Goal: Task Accomplishment & Management: Complete application form

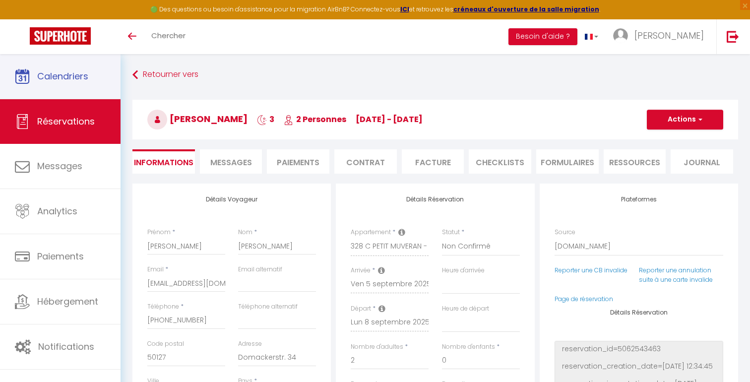
select select "DE"
select select "56313"
select select "2"
select select
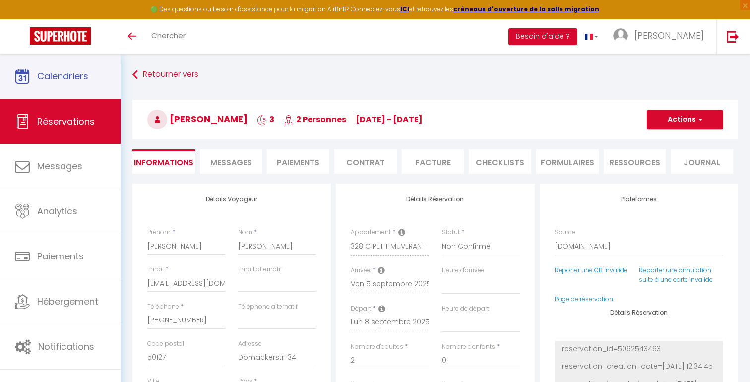
select select "10"
select select "2"
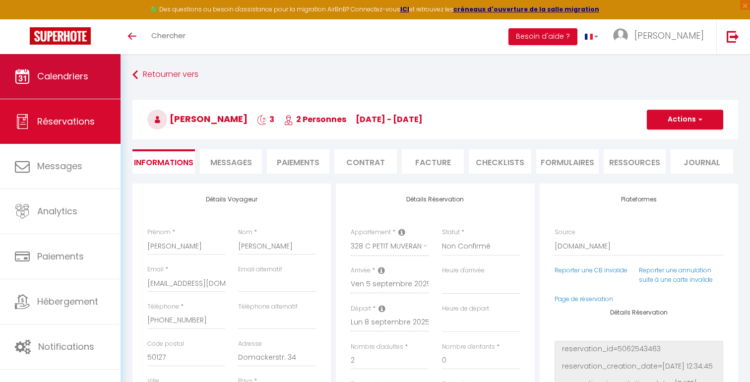
click at [82, 79] on span "Calendriers" at bounding box center [62, 76] width 51 height 12
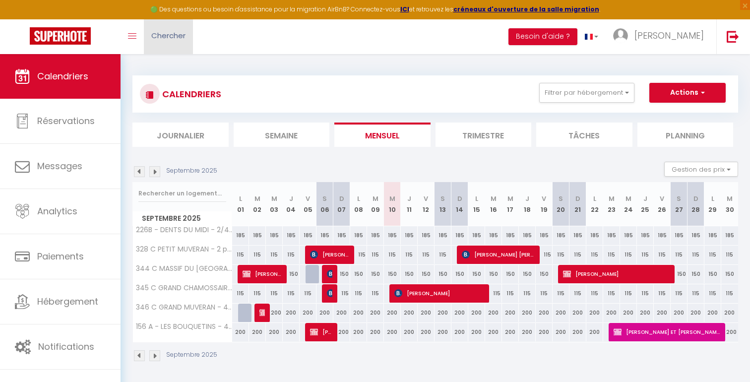
click at [163, 33] on span "Chercher" at bounding box center [168, 35] width 34 height 10
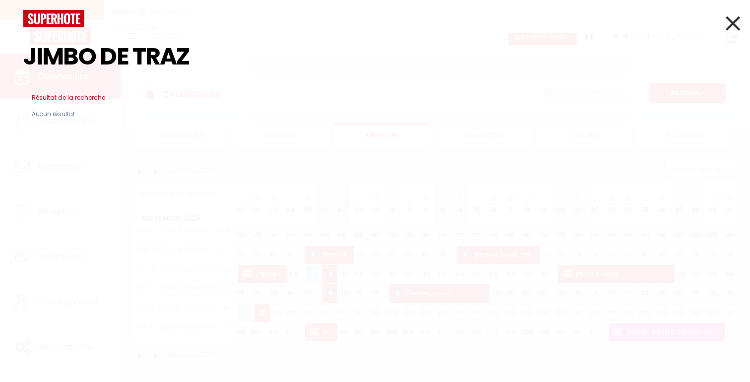
type input "JIMBO DE TRAZ"
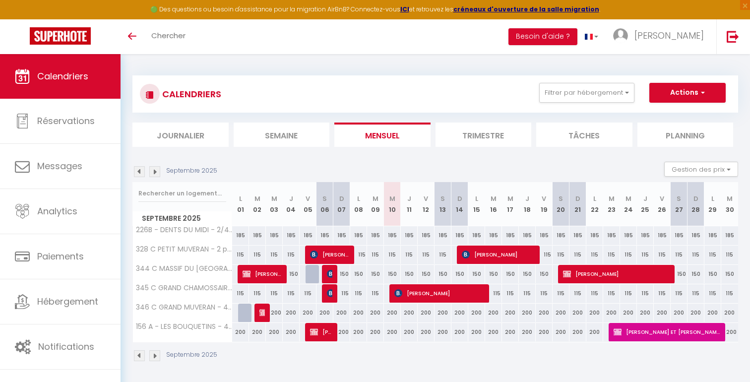
click at [153, 173] on img at bounding box center [154, 171] width 11 height 11
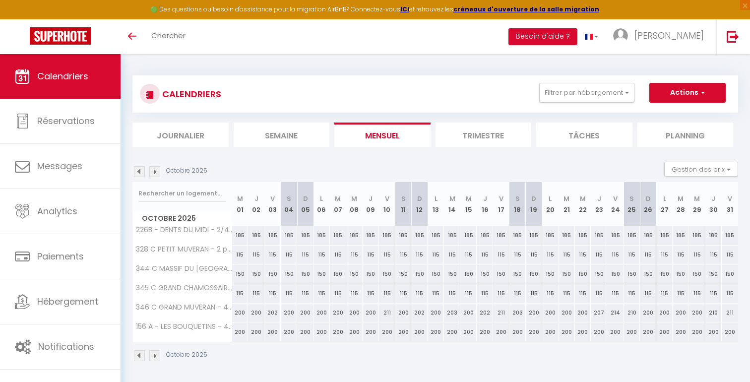
click at [153, 173] on img at bounding box center [154, 171] width 11 height 11
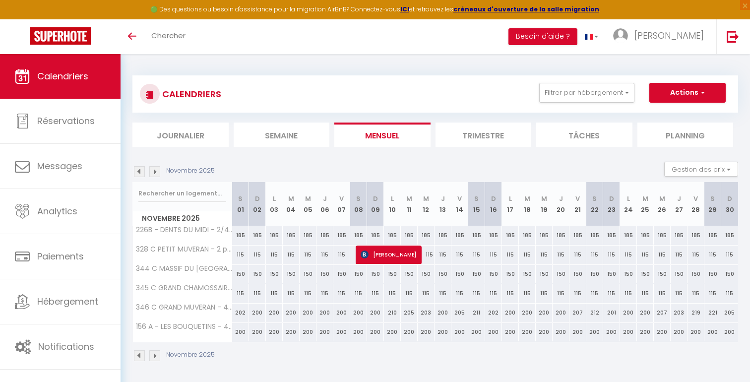
click at [153, 173] on img at bounding box center [154, 171] width 11 height 11
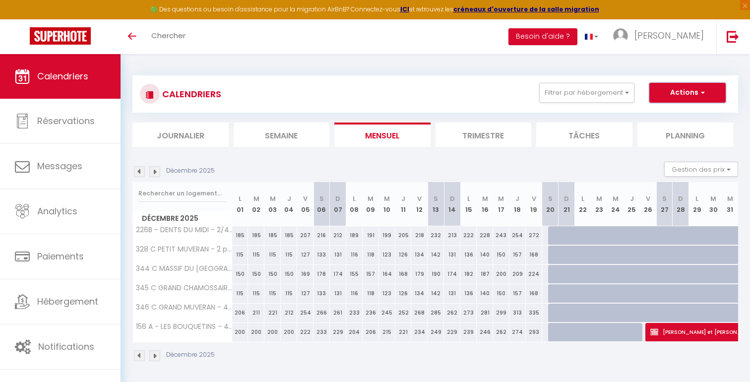
click at [702, 89] on span "button" at bounding box center [701, 92] width 6 height 10
click at [667, 116] on link "Nouvelle réservation" at bounding box center [677, 115] width 86 height 15
select select
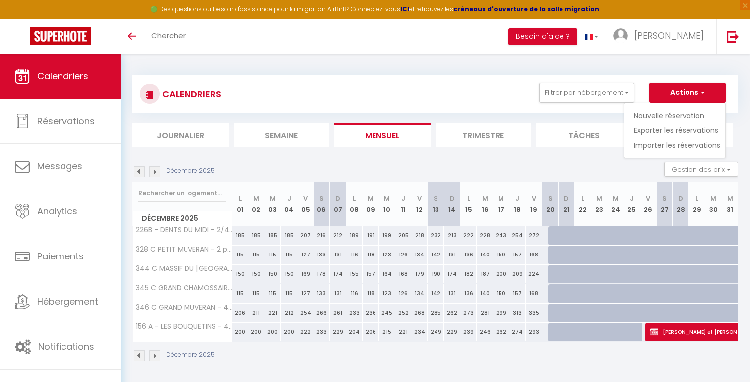
select select
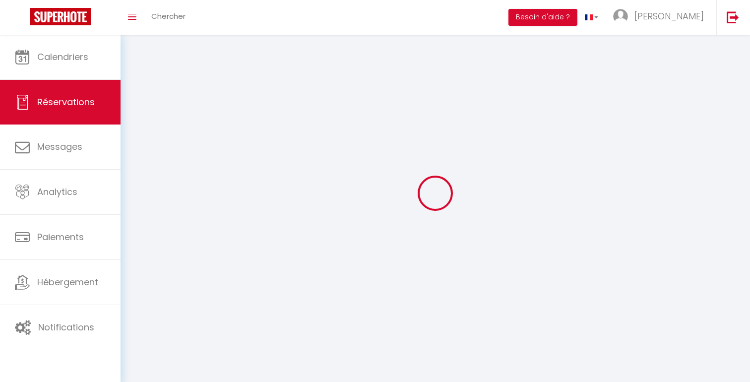
select select
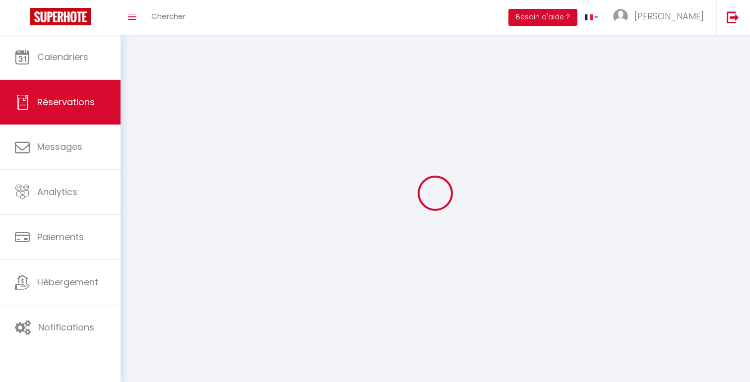
select select
checkbox input "false"
select select
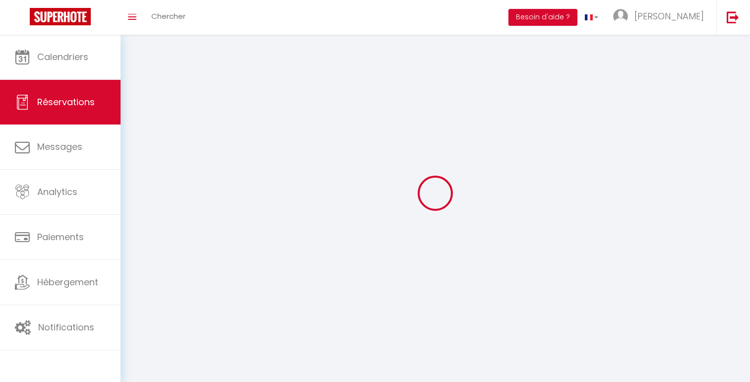
select select
checkbox input "false"
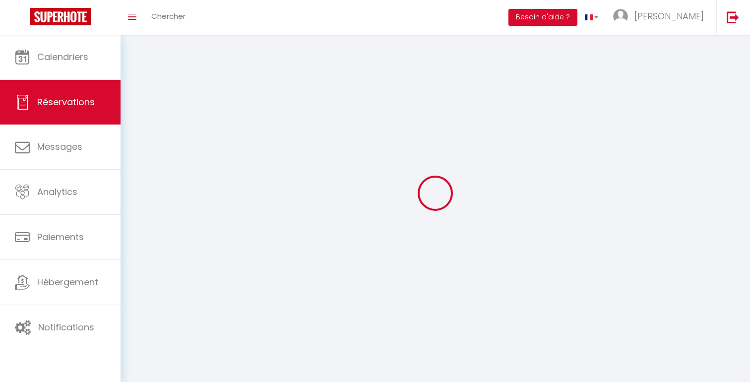
select select
checkbox input "false"
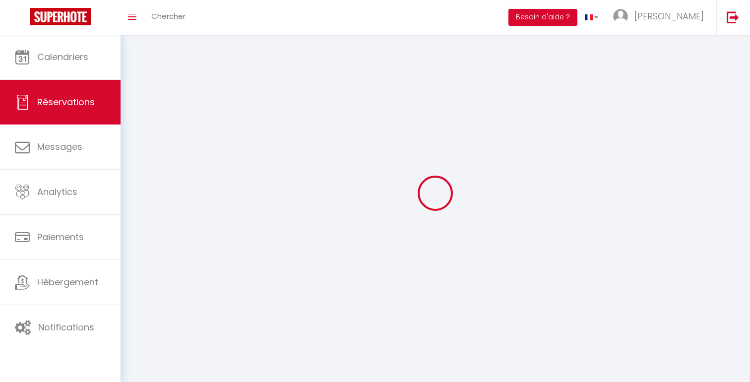
select select
checkbox input "false"
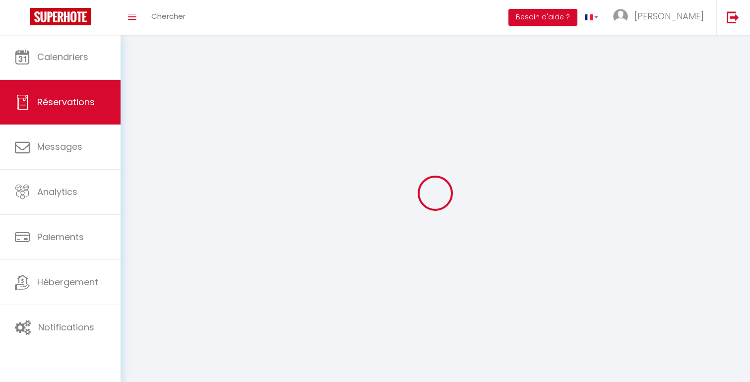
select select
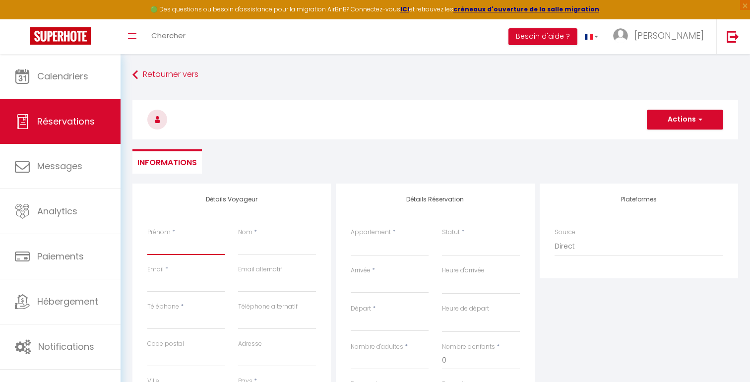
click at [178, 242] on input "Prénom" at bounding box center [186, 246] width 78 height 18
type input "J"
select select
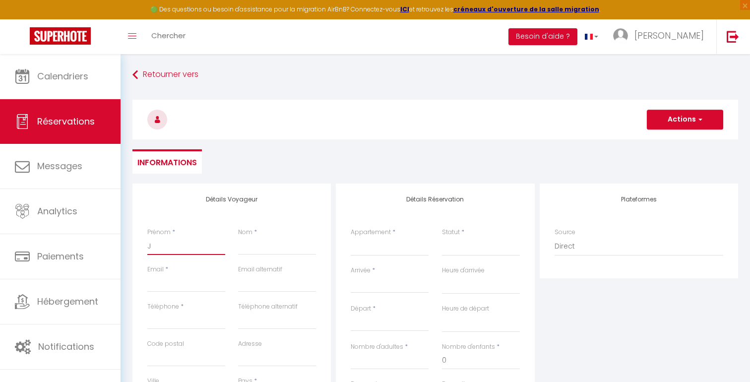
select select
checkbox input "false"
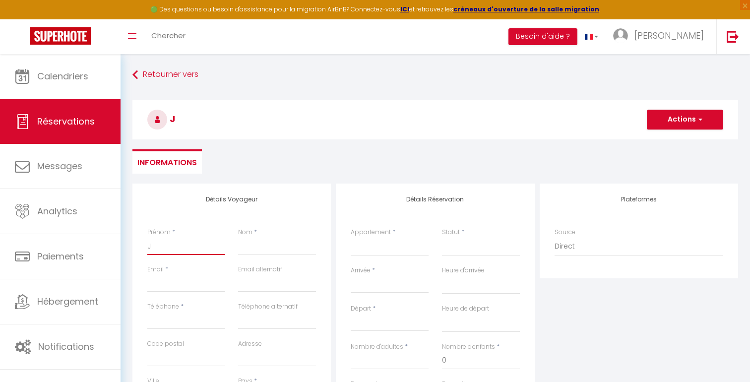
type input "JI"
select select
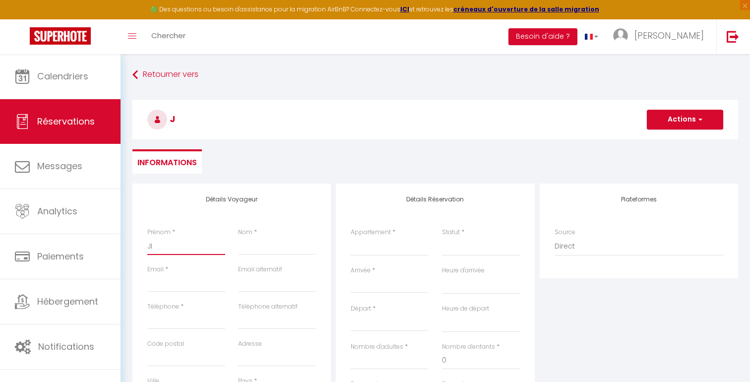
select select
checkbox input "false"
type input "JIM"
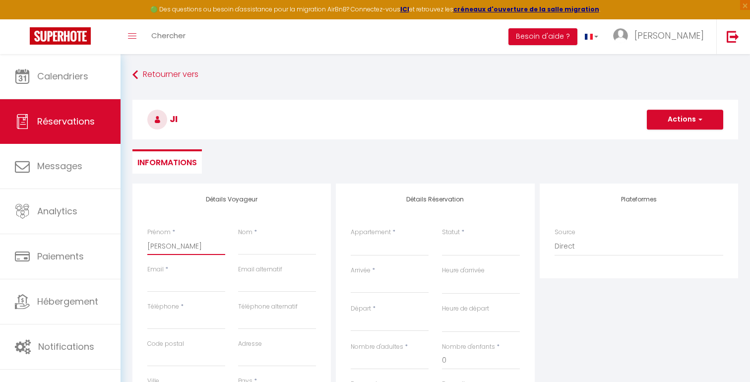
select select
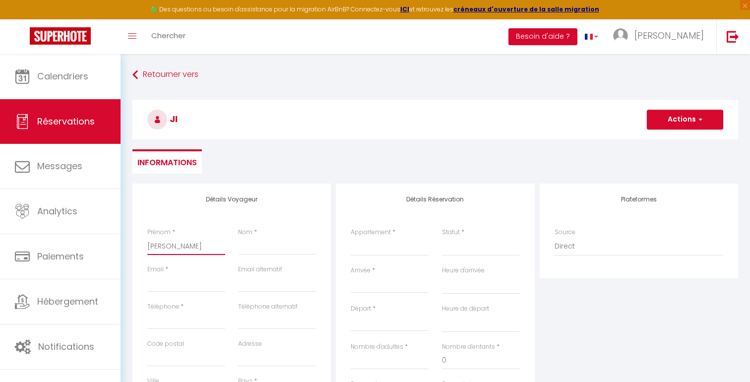
select select
checkbox input "false"
type input "JI"
select select
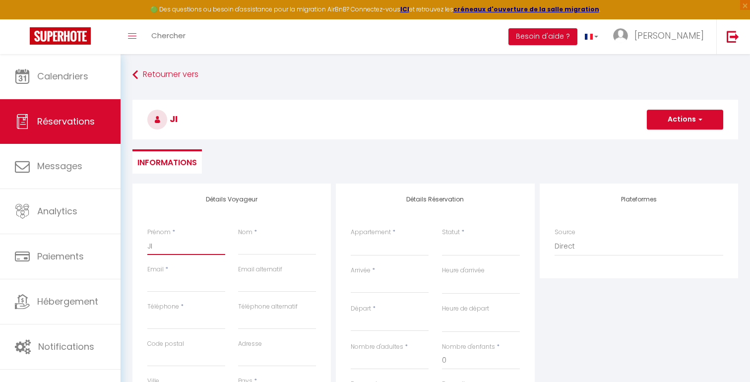
select select
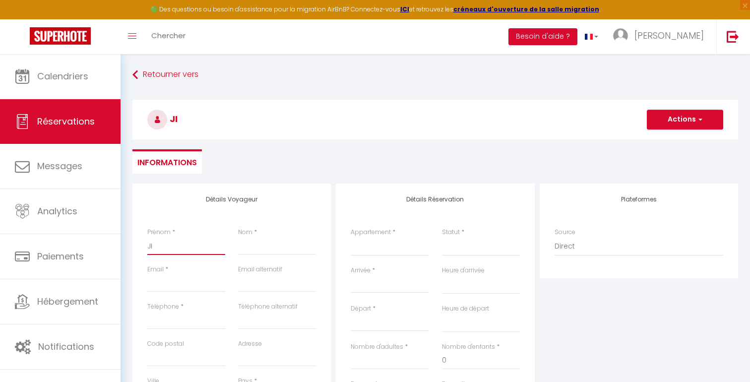
select select
checkbox input "false"
type input "J"
select select
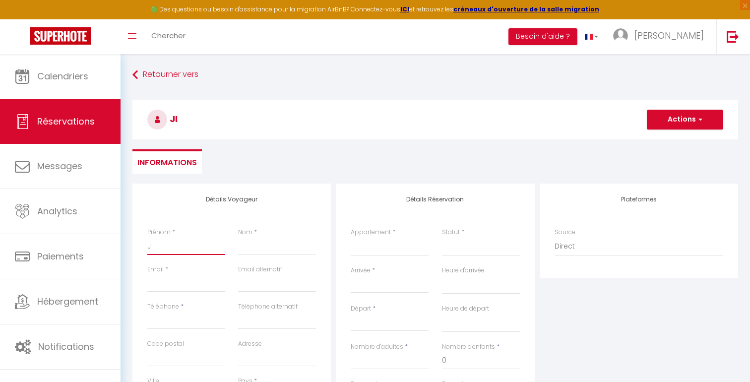
select select
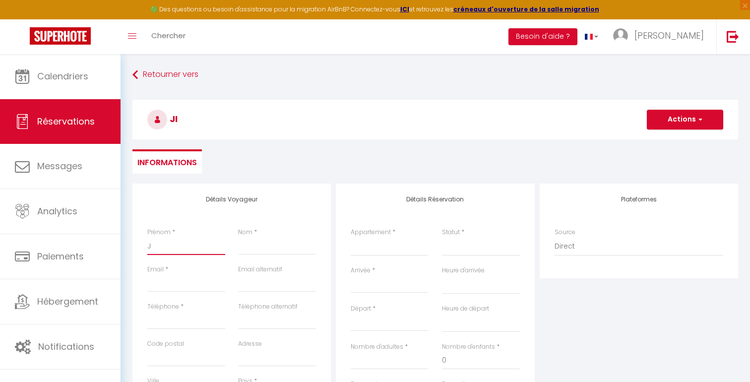
checkbox input "false"
type input "Ji"
select select
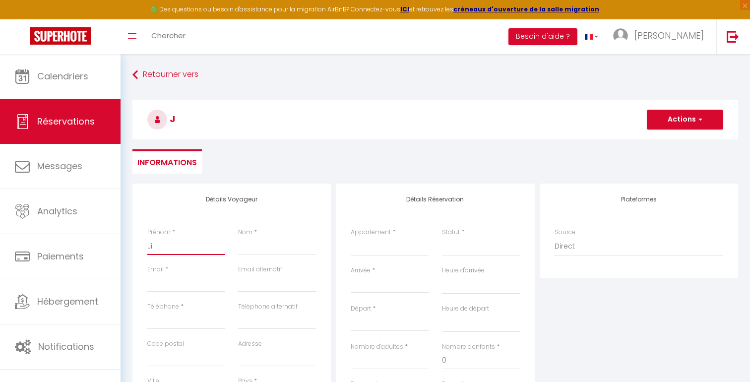
select select
checkbox input "false"
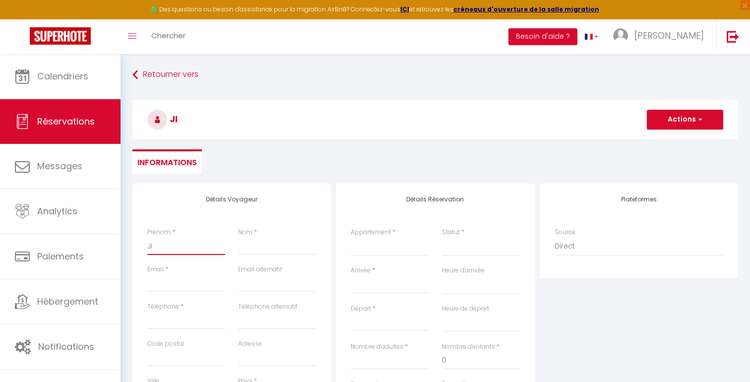
type input "Jim"
select select
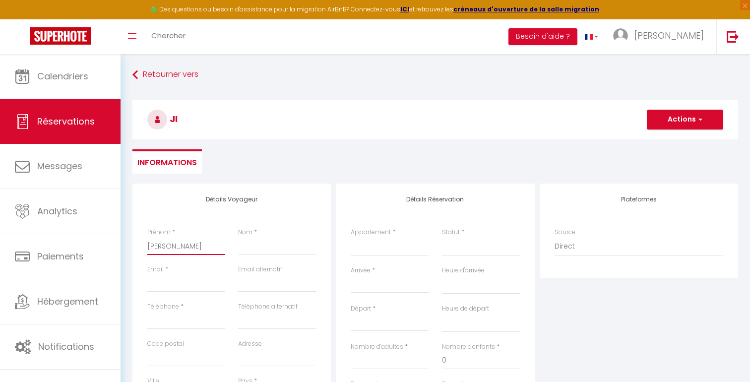
select select
checkbox input "false"
type input "Jimb"
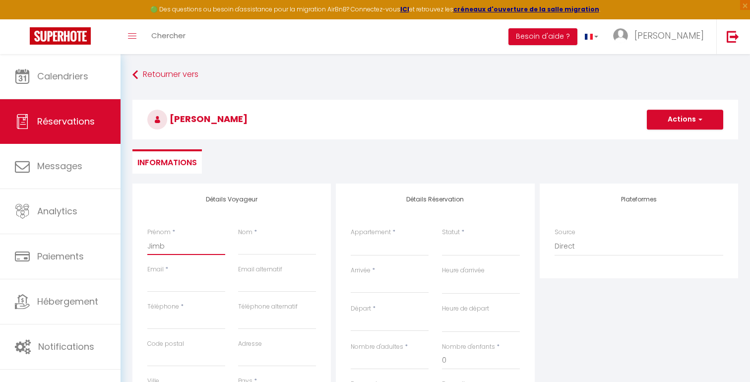
select select
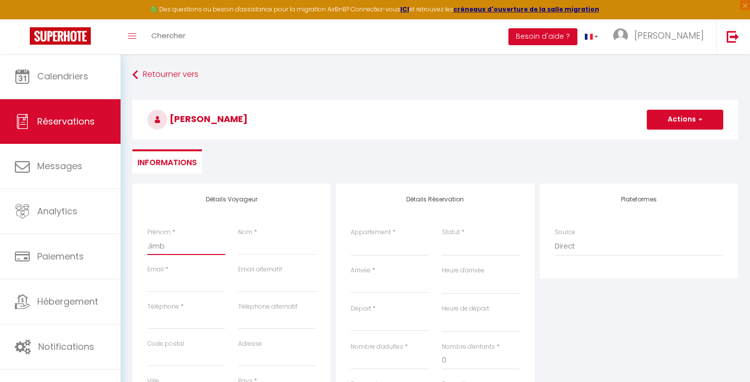
select select
checkbox input "false"
type input "Jimbo"
select select
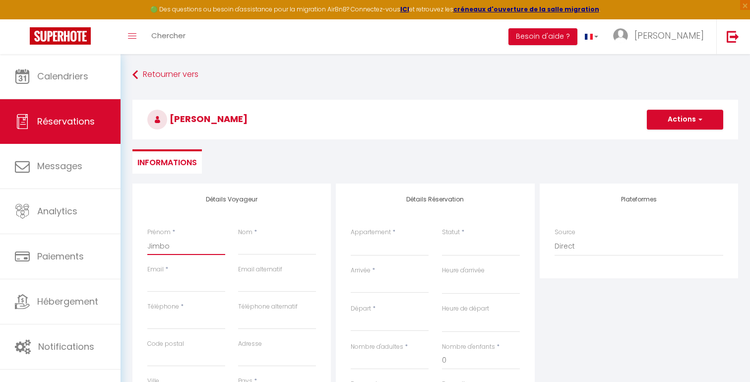
select select
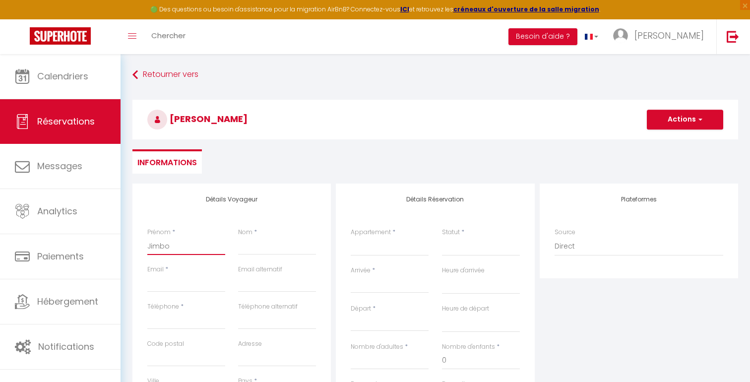
select select
checkbox input "false"
type input "Jimbo"
click at [252, 240] on input "Nom" at bounding box center [277, 246] width 78 height 18
type input "D"
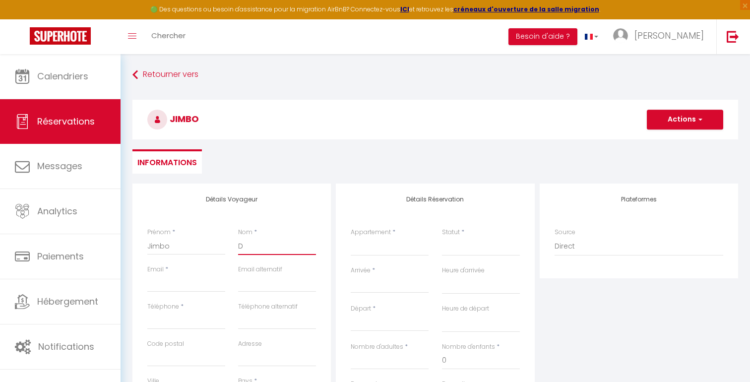
select select
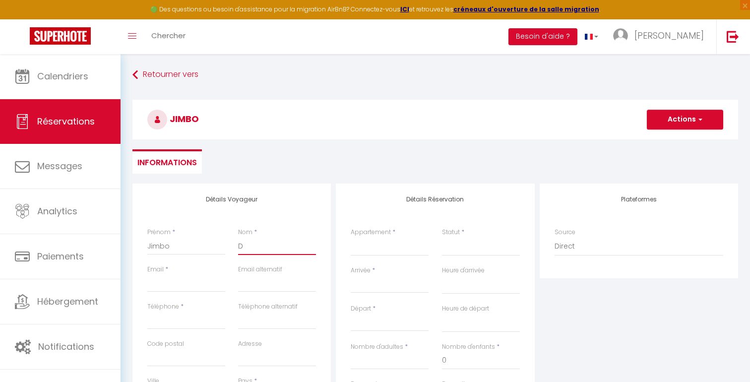
select select
checkbox input "false"
type input "DE"
select select
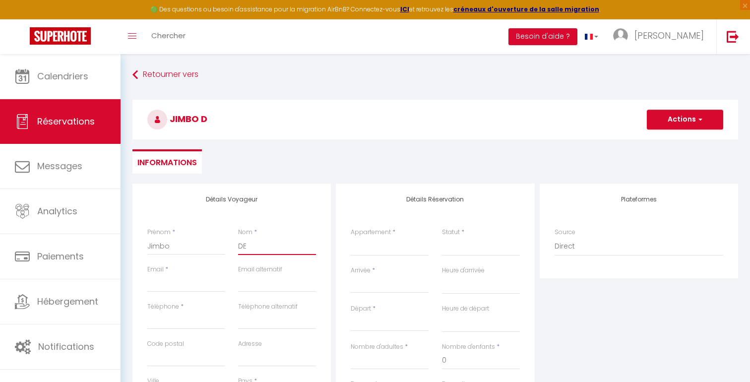
select select
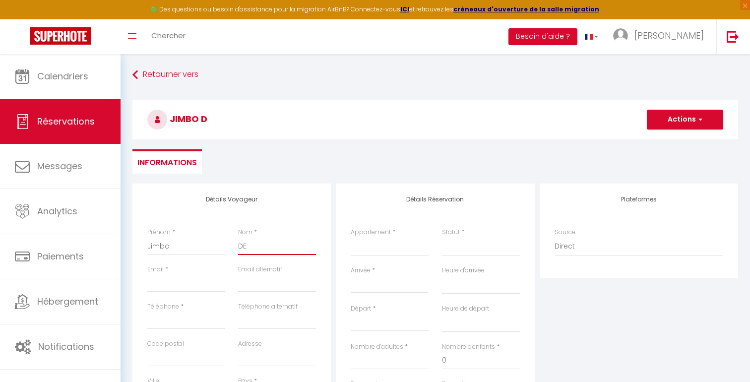
select select
checkbox input "false"
type input "DE"
select select
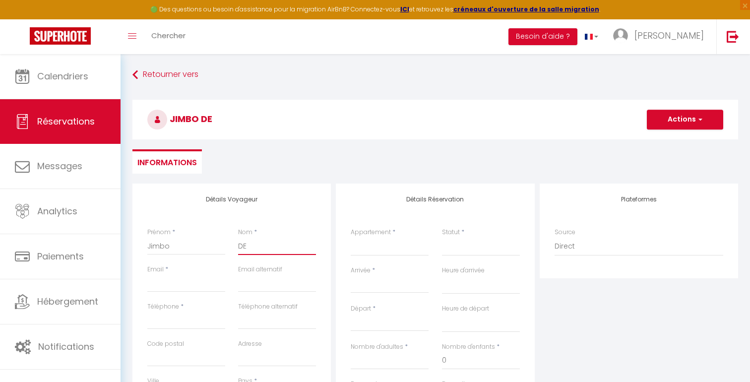
select select
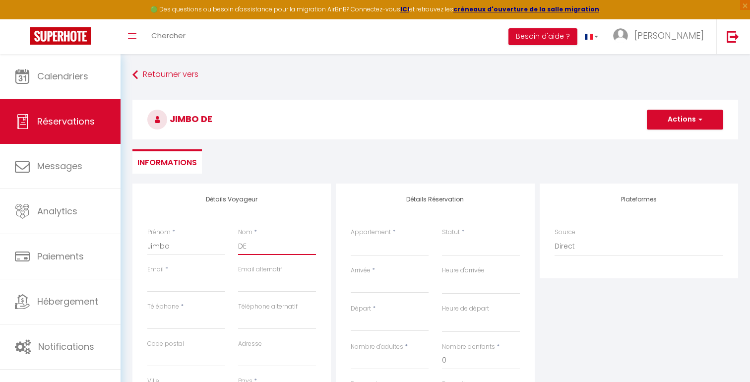
checkbox input "false"
type input "DE T"
select select
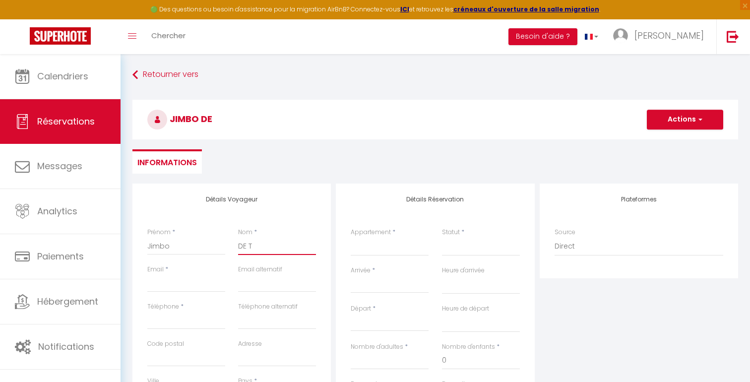
select select
checkbox input "false"
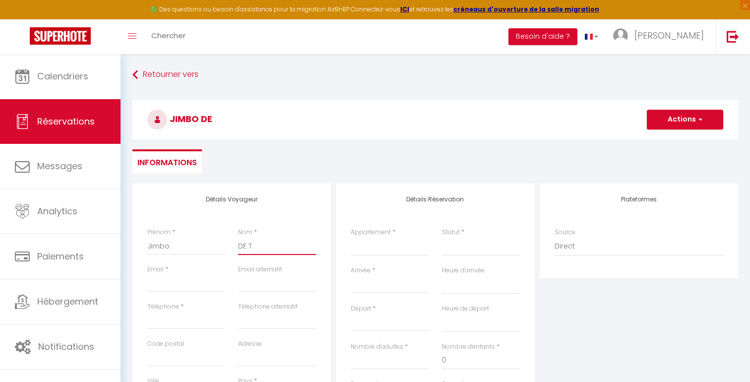
type input "DE TR"
select select
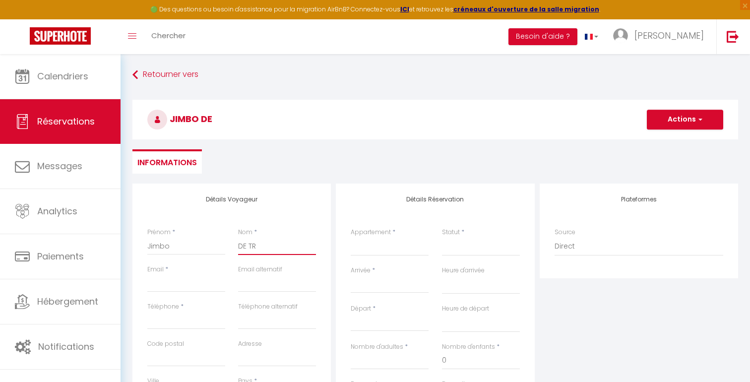
select select
checkbox input "false"
type input "DE TRA"
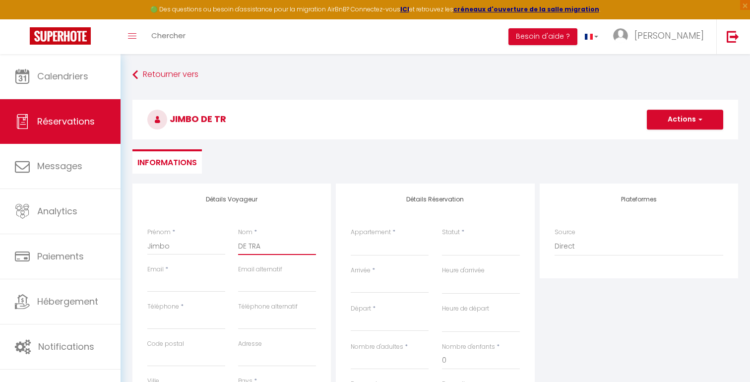
select select
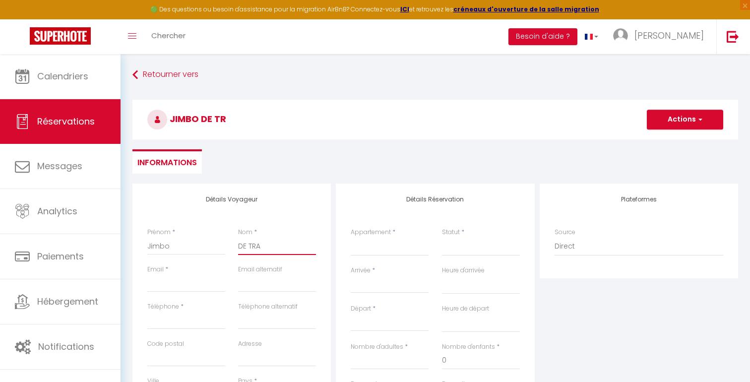
select select
checkbox input "false"
type input "DE TRAZ"
select select
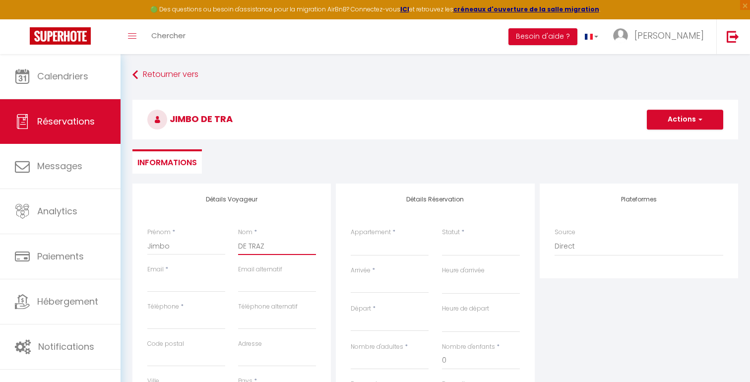
select select
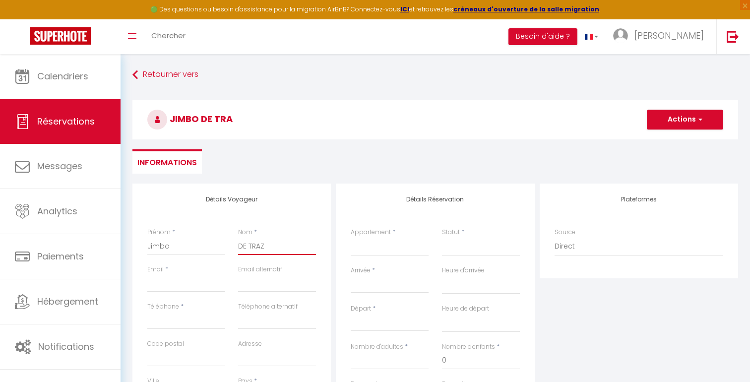
select select
checkbox input "false"
type input "DE TRAZ"
click at [166, 280] on input "Email client" at bounding box center [186, 283] width 78 height 18
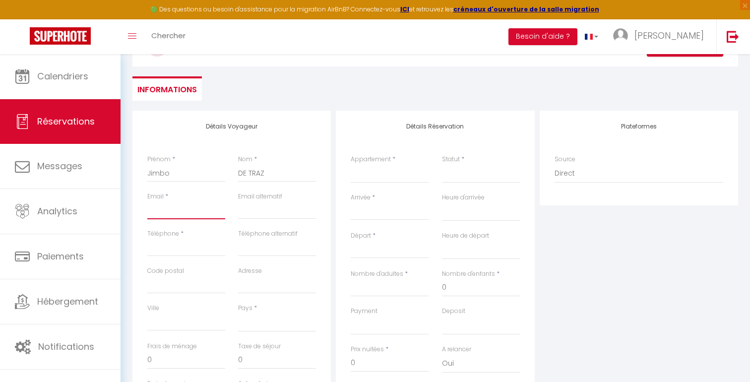
scroll to position [73, 0]
click at [398, 229] on div "Arrivée * < Sep 2025 > Dim Lun Mar Mer Jeu Ven Sam 1 2 3 4 5 6 7 8 9 10 11 12 1…" at bounding box center [389, 211] width 91 height 38
click at [371, 213] on input "Arrivée" at bounding box center [390, 211] width 78 height 13
click at [492, 226] on span ">" at bounding box center [488, 229] width 21 height 20
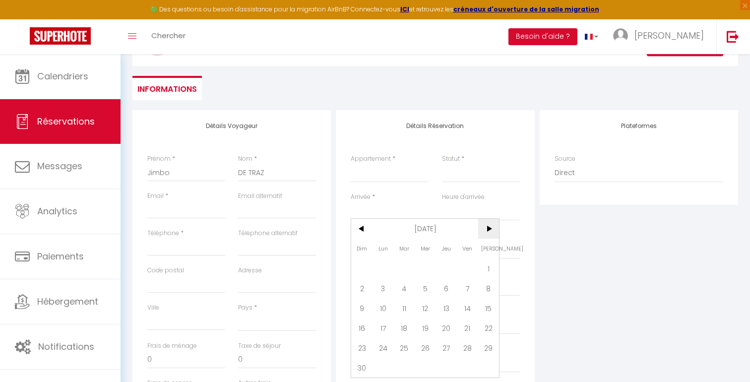
click at [492, 226] on span ">" at bounding box center [488, 229] width 21 height 20
click at [469, 327] on span "26" at bounding box center [467, 328] width 21 height 20
select select
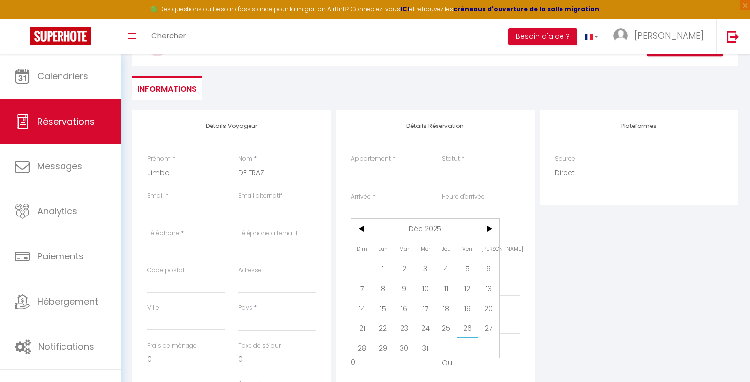
type input "Ven 26 Décembre 2025"
select select
type input "Sam 27 Décembre 2025"
select select
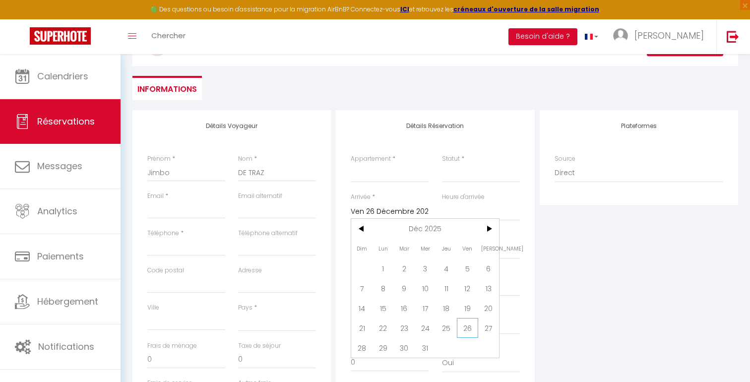
select select
checkbox input "false"
click at [398, 247] on input "Sam 27 Décembre 2025" at bounding box center [390, 250] width 78 height 13
click at [488, 266] on span ">" at bounding box center [488, 266] width 21 height 20
click at [361, 323] on span "4" at bounding box center [361, 326] width 21 height 20
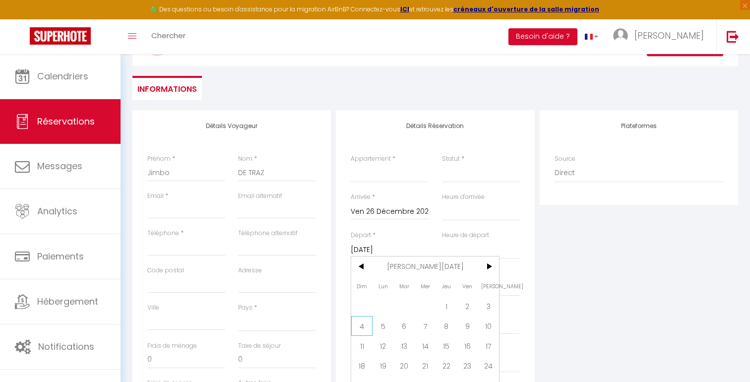
select select
type input "Dim 04 Janvier 2026"
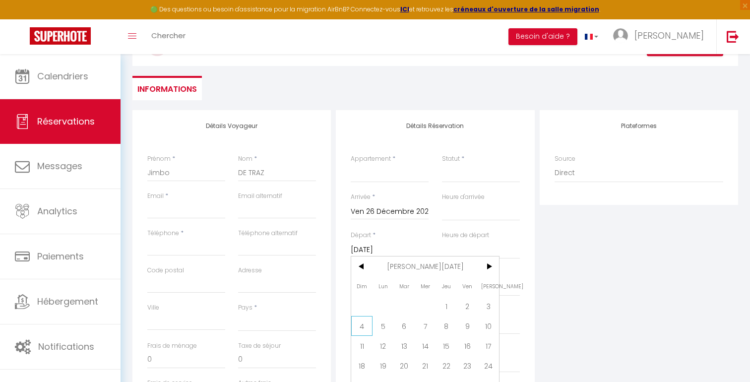
select select
checkbox input "false"
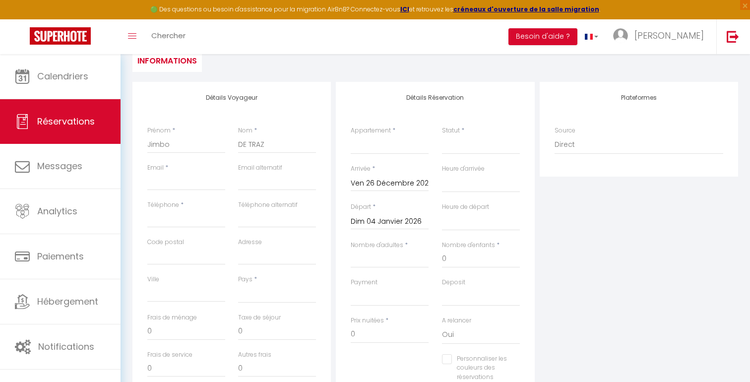
scroll to position [102, 0]
click at [368, 262] on input "Nombre d'adultes" at bounding box center [390, 259] width 78 height 18
type input "1"
select select
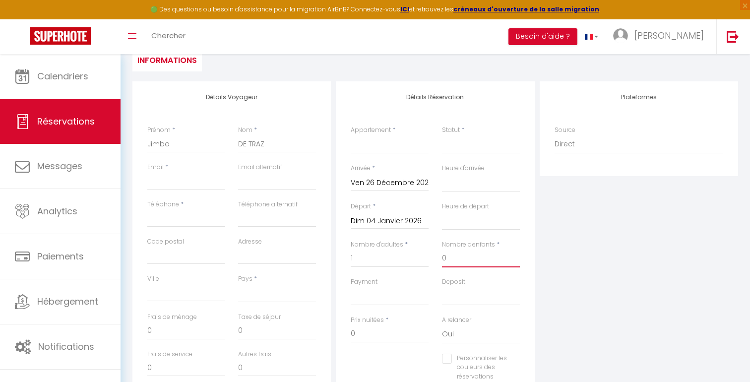
click at [467, 255] on input "0" at bounding box center [481, 259] width 78 height 18
click at [617, 269] on div "Plateformes Source Direct Airbnb.com Booking.com Chalet montagne Expedia Gite d…" at bounding box center [638, 258] width 203 height 355
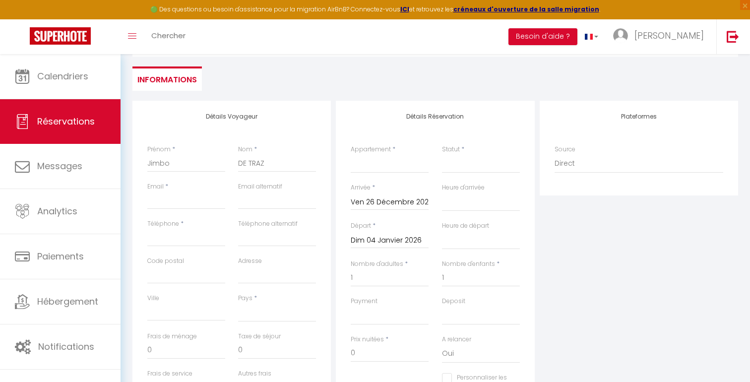
scroll to position [80, 0]
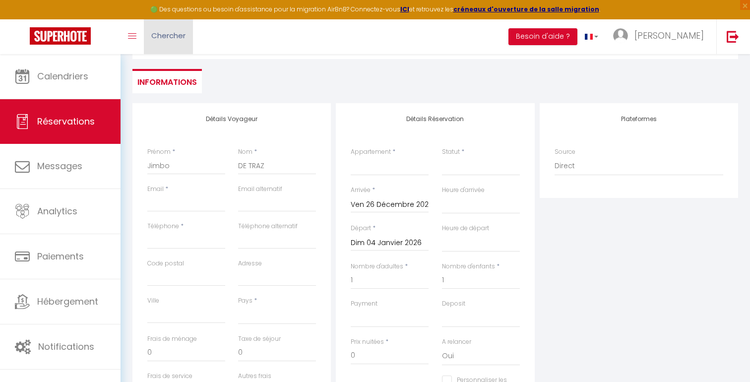
click at [171, 39] on span "Chercher" at bounding box center [168, 35] width 34 height 10
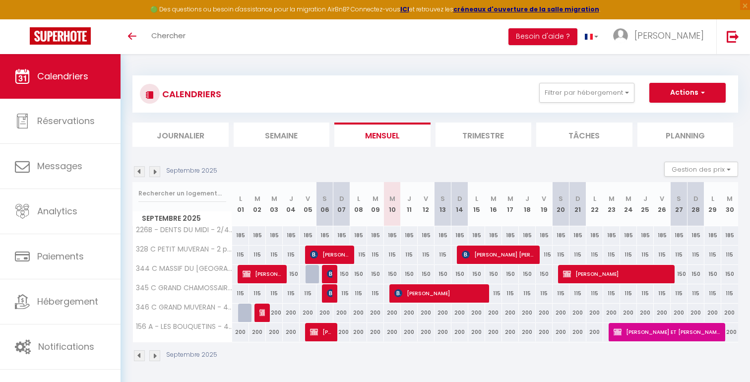
click at [156, 171] on img at bounding box center [154, 171] width 11 height 11
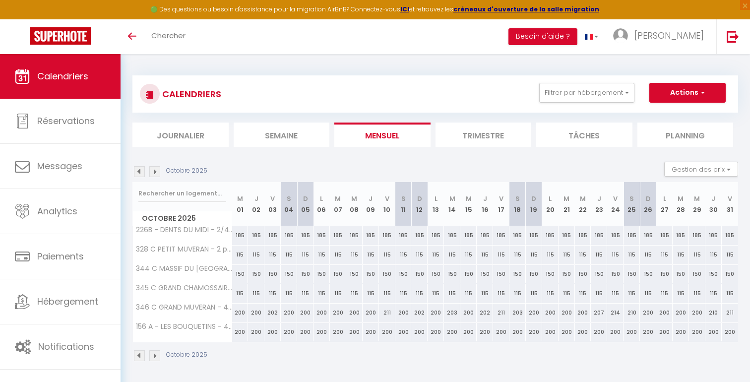
click at [156, 171] on img at bounding box center [154, 171] width 11 height 11
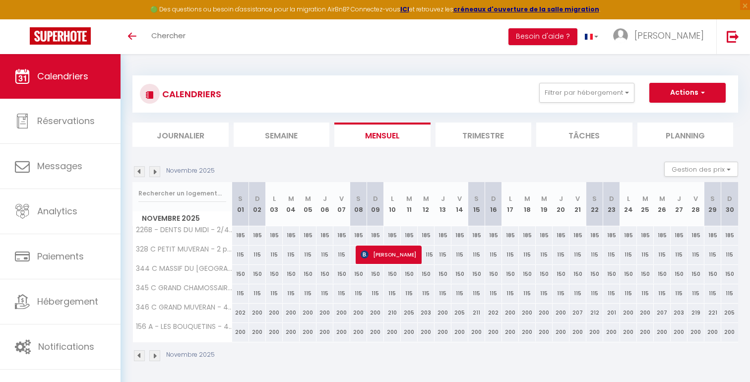
click at [156, 171] on img at bounding box center [154, 171] width 11 height 11
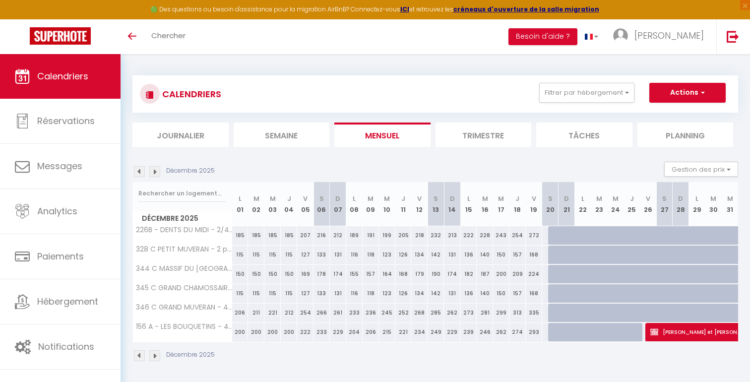
click at [156, 171] on img at bounding box center [154, 171] width 11 height 11
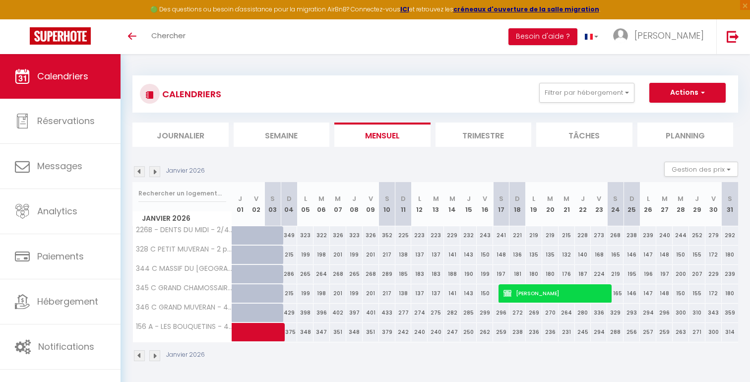
click at [62, 70] on span "Calendriers" at bounding box center [62, 76] width 51 height 12
click at [138, 170] on img at bounding box center [139, 171] width 11 height 11
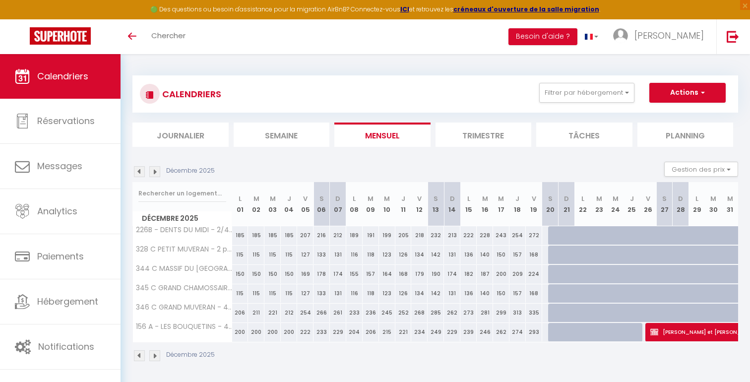
click at [138, 170] on img at bounding box center [139, 171] width 11 height 11
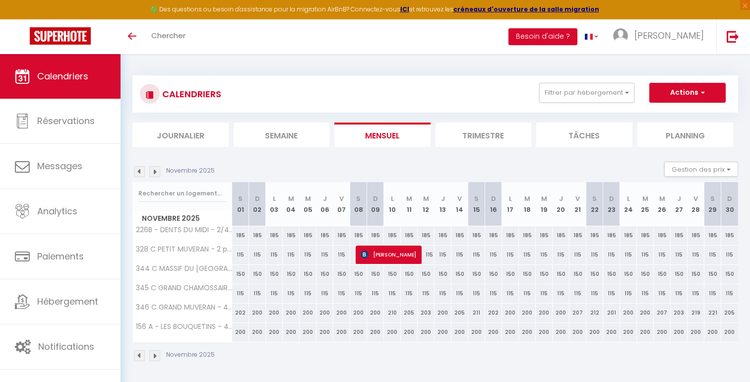
click at [501, 132] on li "Trimestre" at bounding box center [484, 135] width 96 height 24
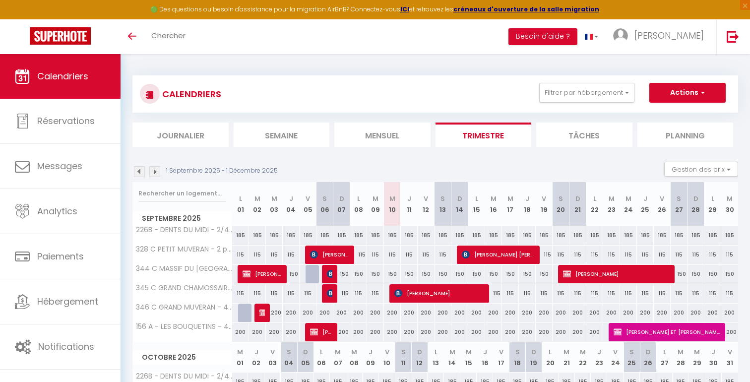
click at [136, 169] on img at bounding box center [139, 171] width 11 height 11
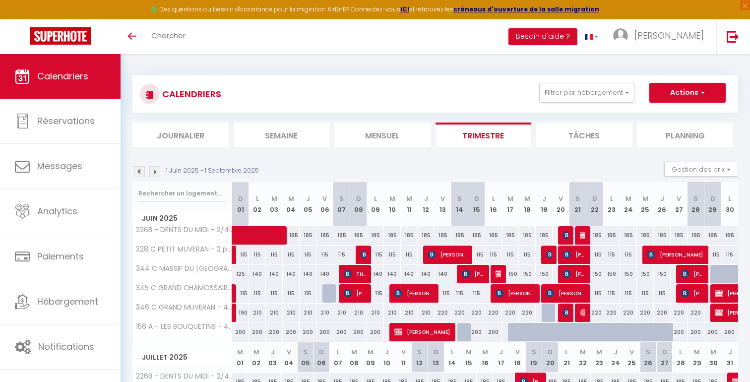
click at [136, 169] on img at bounding box center [139, 171] width 11 height 11
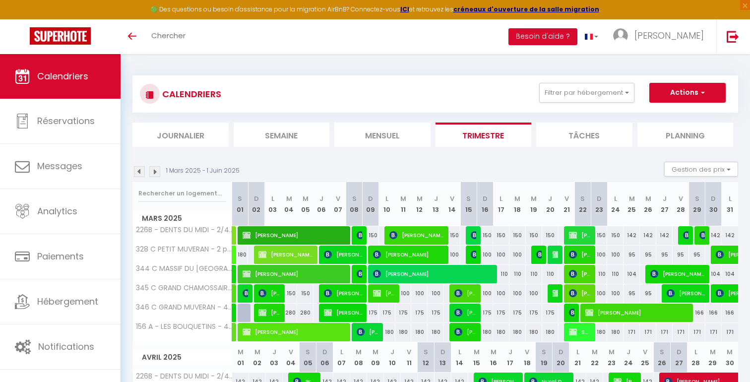
click at [136, 169] on img at bounding box center [139, 171] width 11 height 11
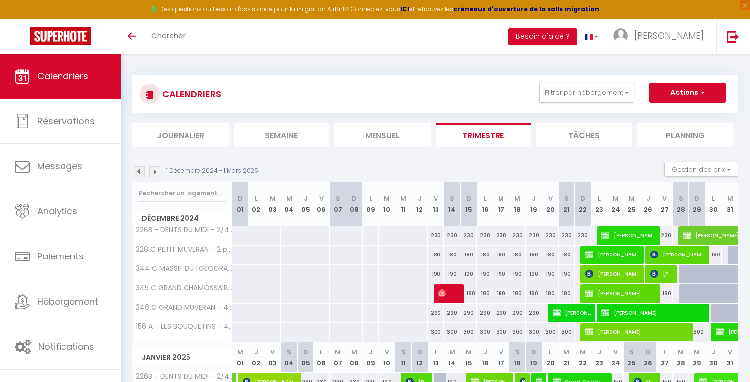
click at [136, 169] on img at bounding box center [139, 171] width 11 height 11
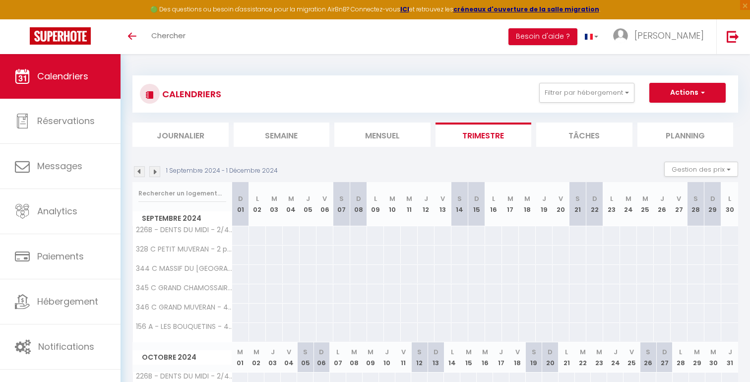
click at [152, 169] on img at bounding box center [154, 171] width 11 height 11
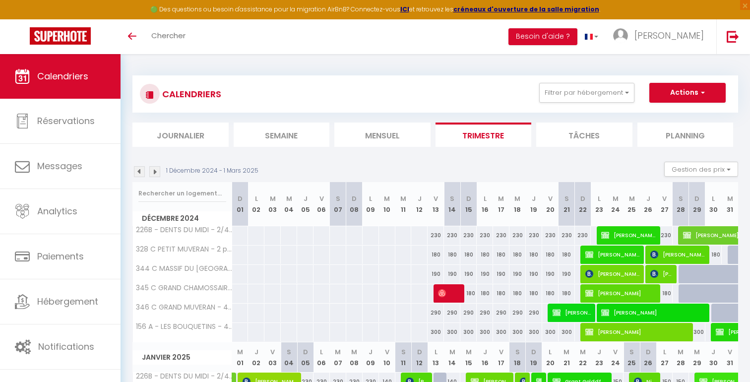
click at [388, 132] on li "Mensuel" at bounding box center [382, 135] width 96 height 24
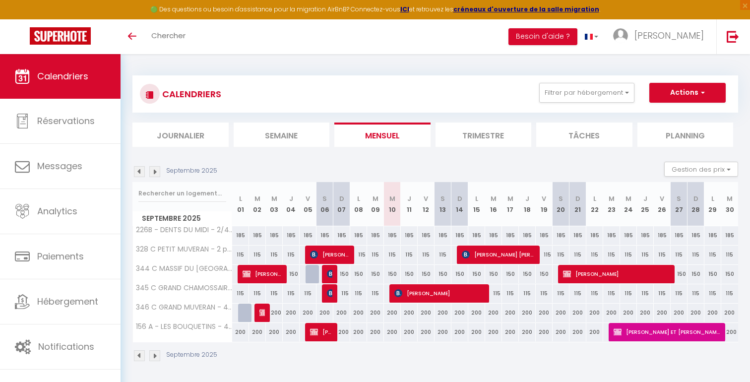
click at [143, 170] on img at bounding box center [139, 171] width 11 height 11
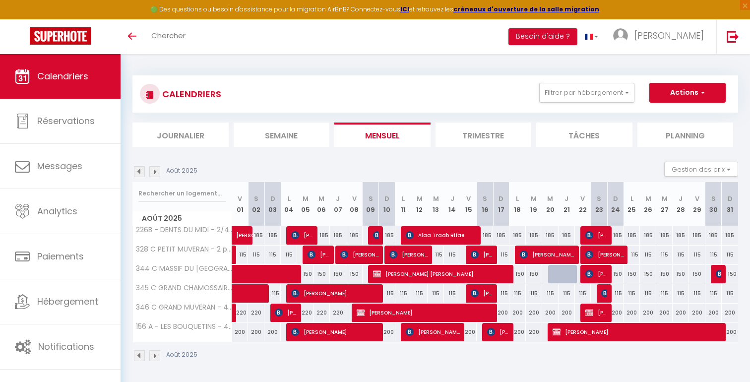
click at [143, 170] on img at bounding box center [139, 171] width 11 height 11
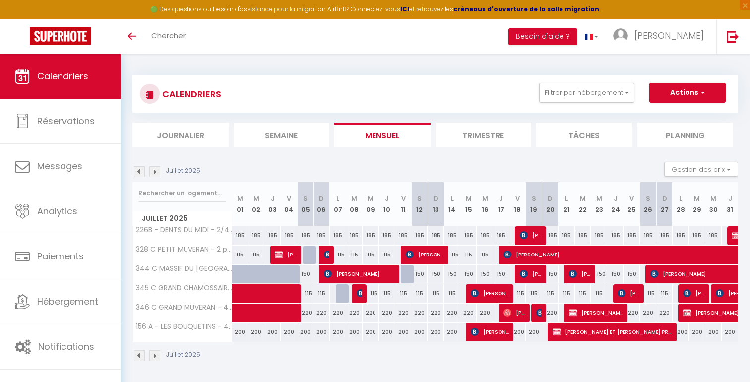
click at [143, 170] on img at bounding box center [139, 171] width 11 height 11
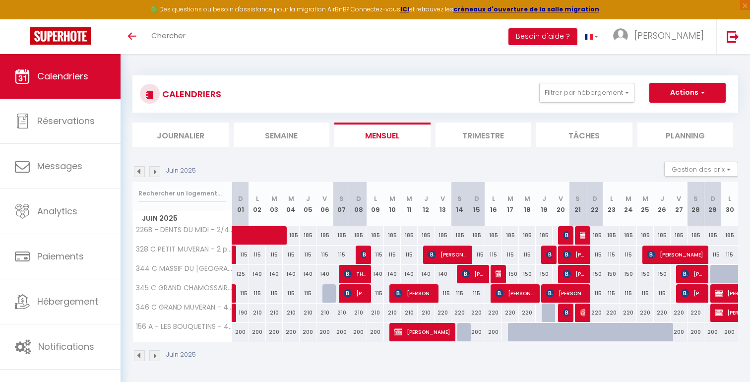
click at [143, 170] on img at bounding box center [139, 171] width 11 height 11
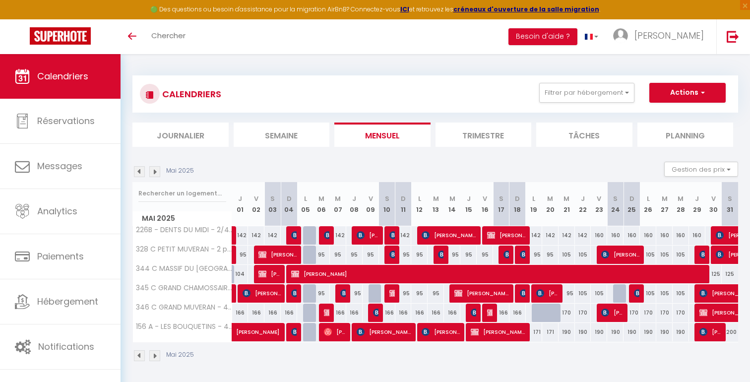
click at [143, 170] on img at bounding box center [139, 171] width 11 height 11
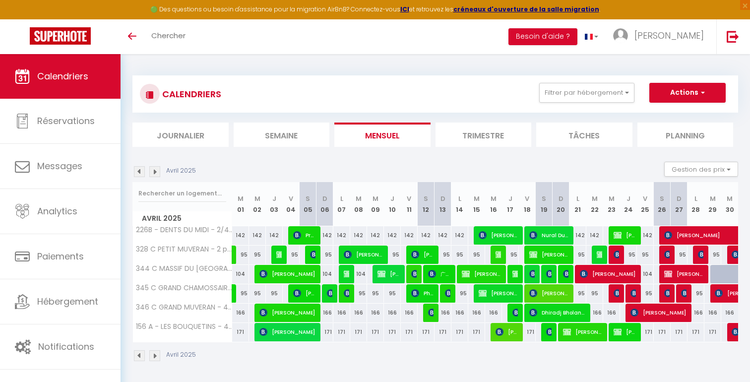
click at [143, 170] on img at bounding box center [139, 171] width 11 height 11
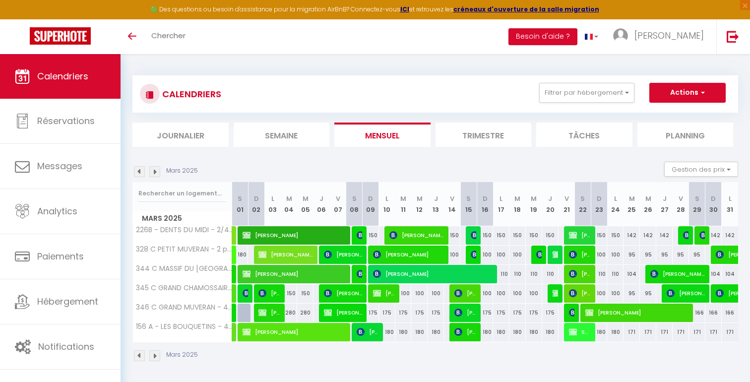
click at [143, 170] on img at bounding box center [139, 171] width 11 height 11
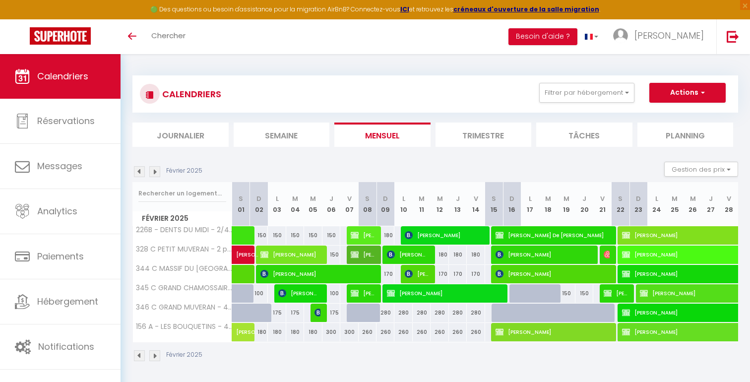
click at [143, 170] on img at bounding box center [139, 171] width 11 height 11
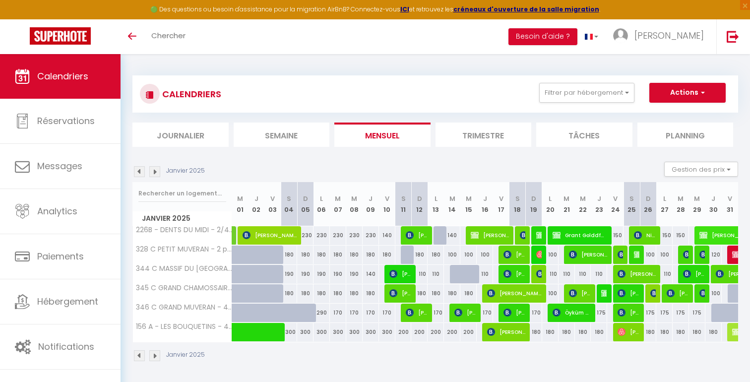
click at [143, 170] on img at bounding box center [139, 171] width 11 height 11
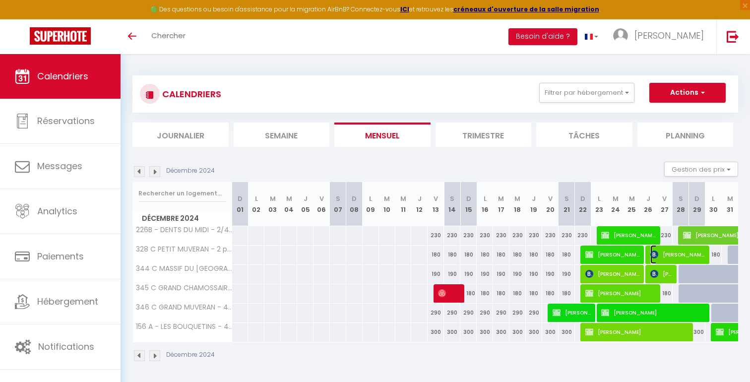
click at [684, 251] on span "[PERSON_NAME]" at bounding box center [677, 254] width 55 height 19
select select "OK"
select select "0"
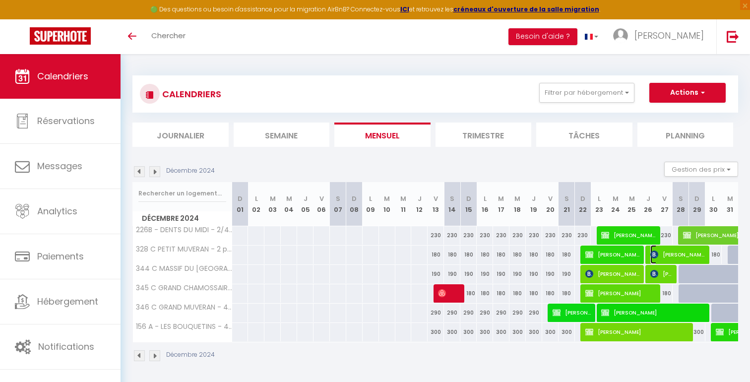
select select "1"
select select
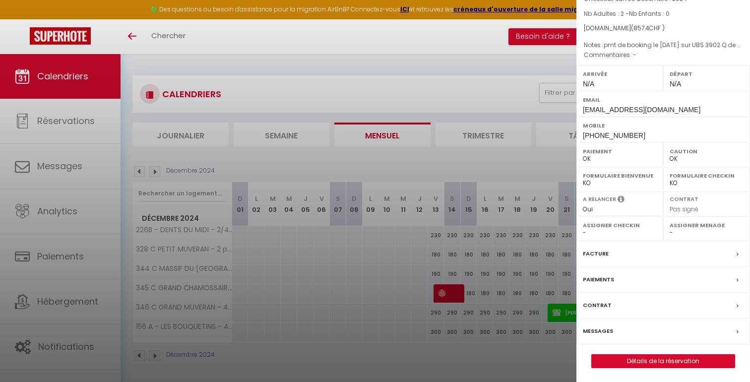
scroll to position [80, 0]
click at [687, 357] on link "Détails de la réservation" at bounding box center [663, 360] width 143 height 13
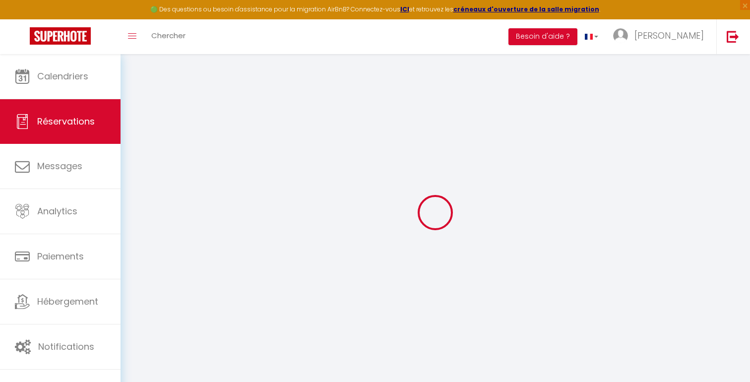
type input "[PERSON_NAME]"
type input "[EMAIL_ADDRESS][DOMAIN_NAME]"
type input "[PHONE_NUMBER]"
type input "1653"
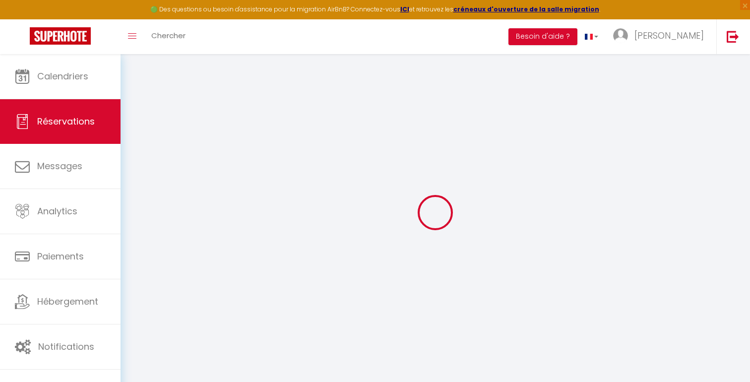
type input "[PERSON_NAME] 12"
type input "DWORP (1653)"
select select "BE"
type input "128.61"
type input "13.72"
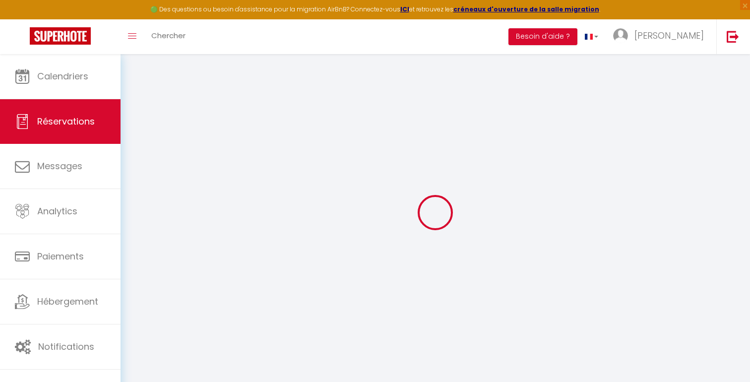
select select "56313"
select select "1"
select select
type input "2"
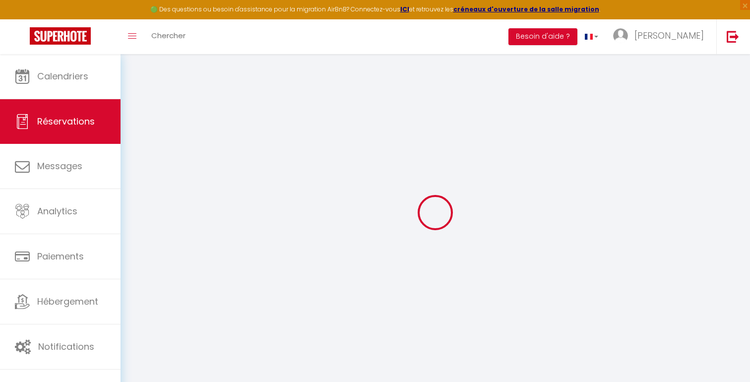
select select "12"
select select
type input "802.4"
checkbox input "true"
type input "0"
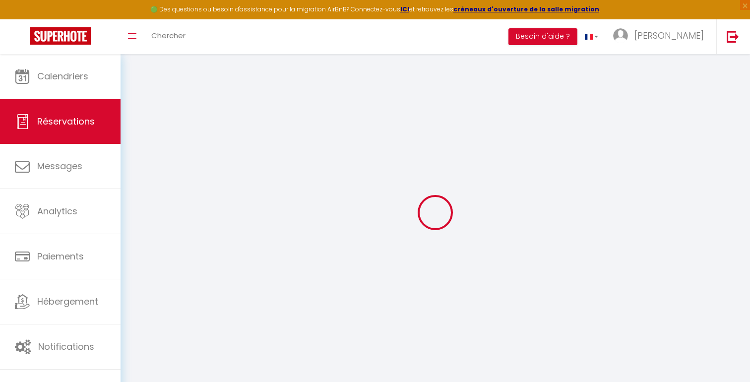
select select "2"
type input "0"
select select
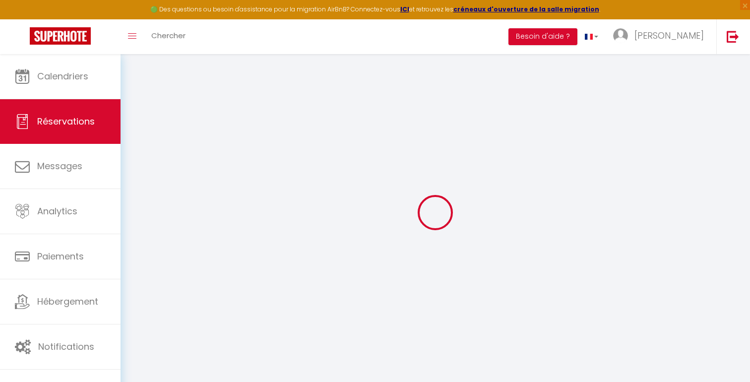
select select
select select "15"
checkbox input "true"
select select
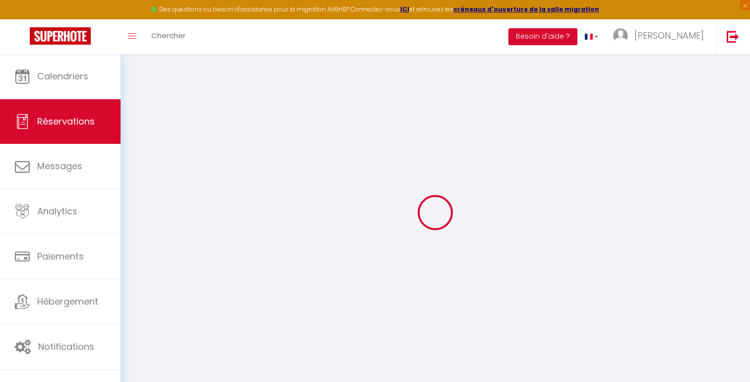
checkbox input "true"
select select
checkbox input "true"
type textarea "pmt de booking le [DATE] sur UBS 3902 Q de chf 857.40"
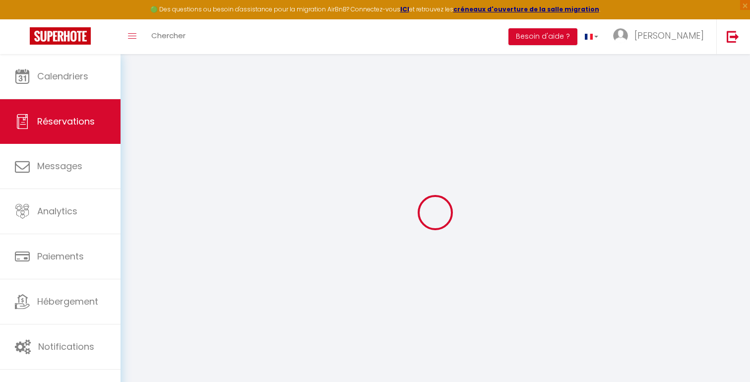
type input "55"
select select
checkbox input "true"
select select
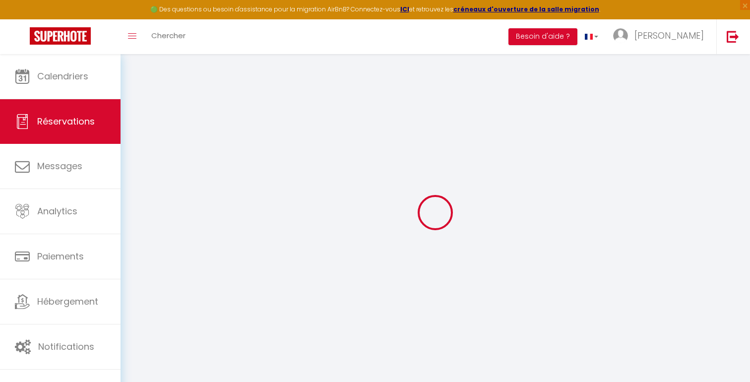
select select
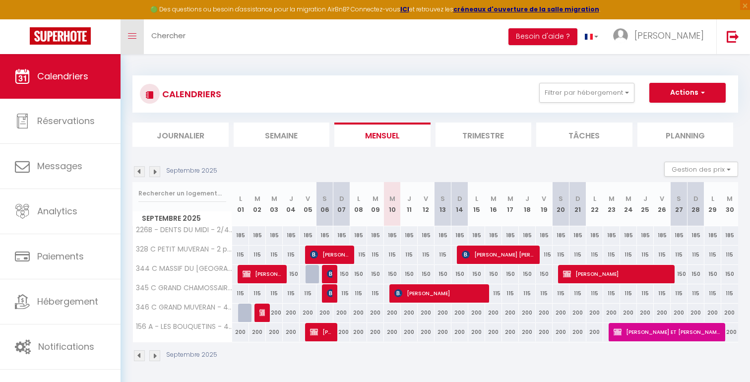
click at [133, 37] on icon "Toggle menubar" at bounding box center [132, 36] width 8 height 6
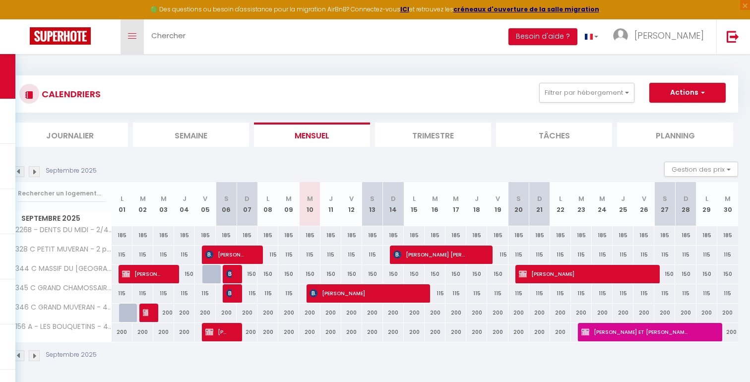
click at [133, 37] on icon "Toggle menubar" at bounding box center [132, 36] width 8 height 6
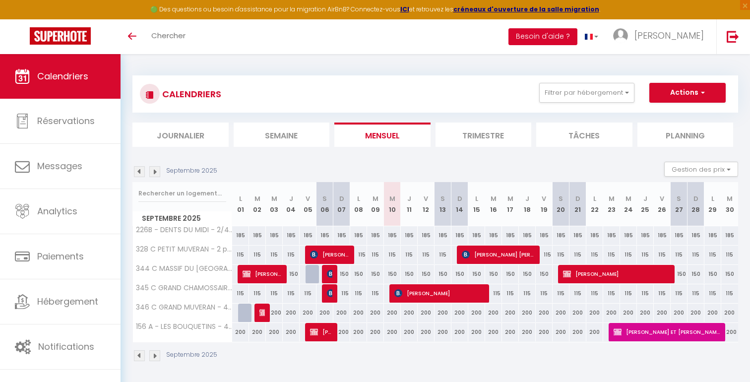
click at [574, 36] on button "Besoin d'aide ?" at bounding box center [542, 36] width 69 height 17
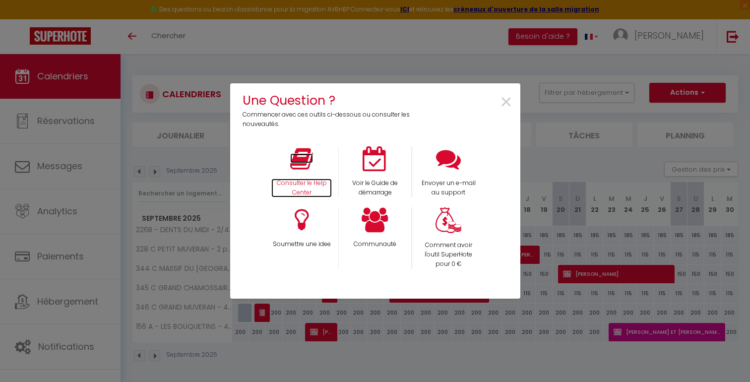
click at [312, 159] on icon at bounding box center [301, 158] width 23 height 25
